Goal: Find specific page/section: Find specific page/section

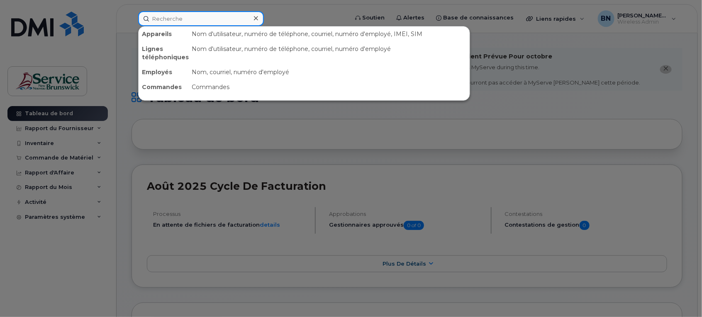
click at [198, 15] on input at bounding box center [201, 18] width 126 height 15
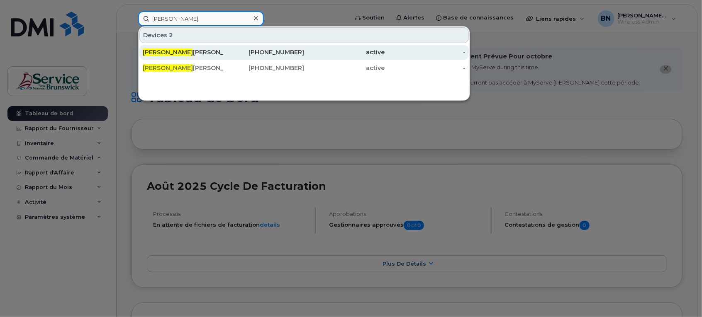
type input "[PERSON_NAME]"
click at [190, 50] on div "[PERSON_NAME]" at bounding box center [183, 52] width 81 height 8
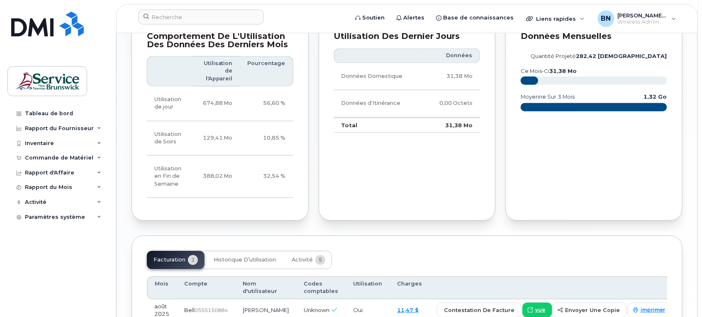
scroll to position [623, 0]
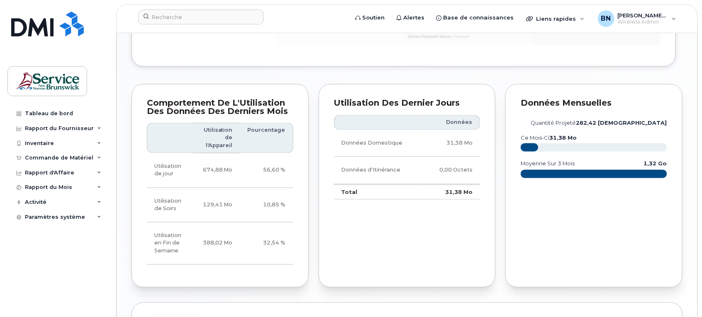
click at [530, 149] on rect at bounding box center [529, 148] width 17 height 8
click at [548, 173] on rect at bounding box center [594, 174] width 147 height 8
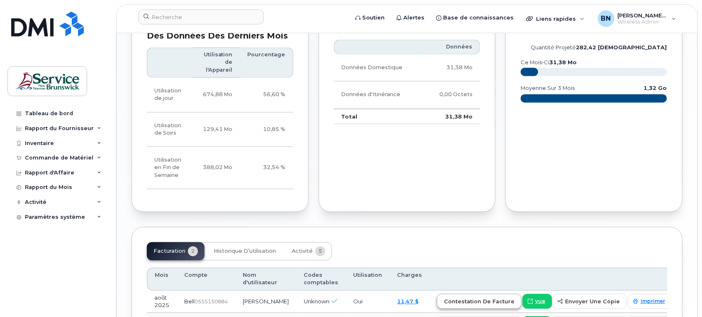
scroll to position [783, 0]
